Goal: Information Seeking & Learning: Find specific fact

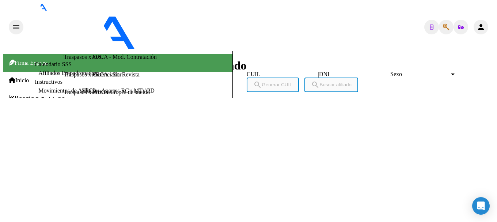
click at [443, 27] on icon "button" at bounding box center [446, 27] width 7 height 0
type input "42203786"
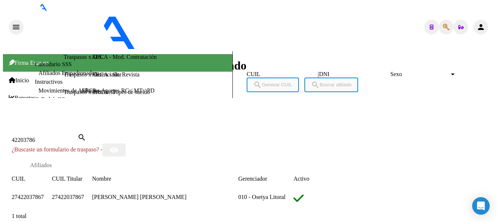
click at [44, 194] on span "27422037867" at bounding box center [28, 197] width 32 height 6
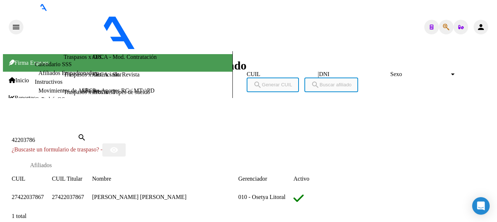
click at [78, 137] on input "42203786" at bounding box center [45, 140] width 66 height 7
type input "17479381"
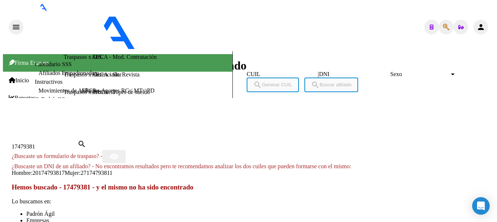
click at [65, 170] on span "20174793817" at bounding box center [49, 173] width 32 height 6
type textarea "20174793817"
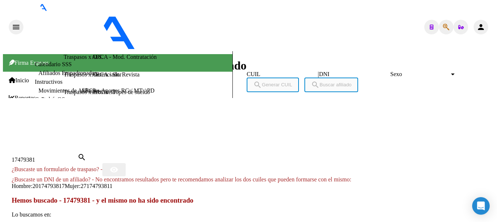
copy span "20174793817"
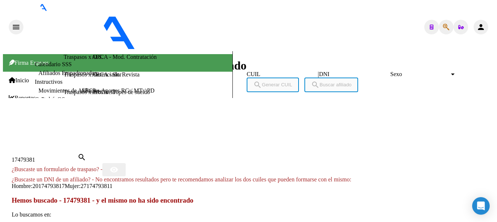
click at [231, 144] on div at bounding box center [248, 144] width 491 height 0
